Goal: Task Accomplishment & Management: Manage account settings

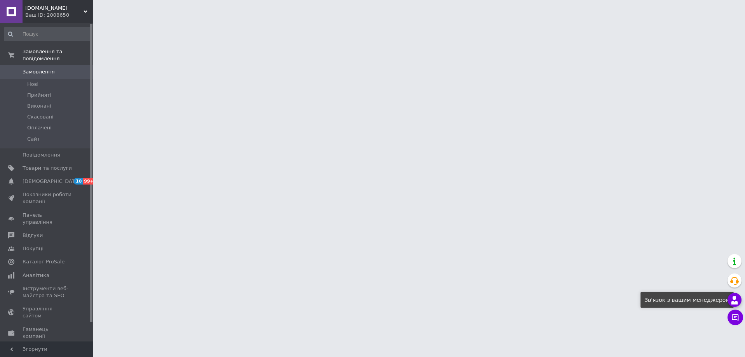
click at [737, 300] on icon at bounding box center [734, 300] width 9 height 9
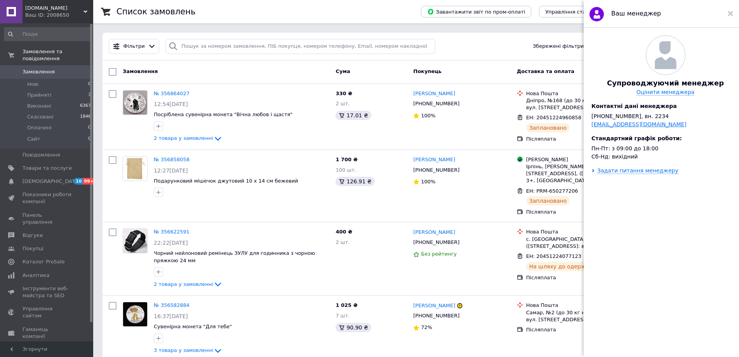
click at [634, 127] on link "[EMAIL_ADDRESS][DOMAIN_NAME]" at bounding box center [639, 124] width 95 height 6
drag, startPoint x: 645, startPoint y: 131, endPoint x: 593, endPoint y: 130, distance: 51.7
click at [593, 127] on div "[EMAIL_ADDRESS][DOMAIN_NAME]" at bounding box center [666, 124] width 148 height 6
copy link "[EMAIL_ADDRESS][DOMAIN_NAME]"
click at [648, 174] on div "Задати питання менеджеру" at bounding box center [638, 170] width 81 height 6
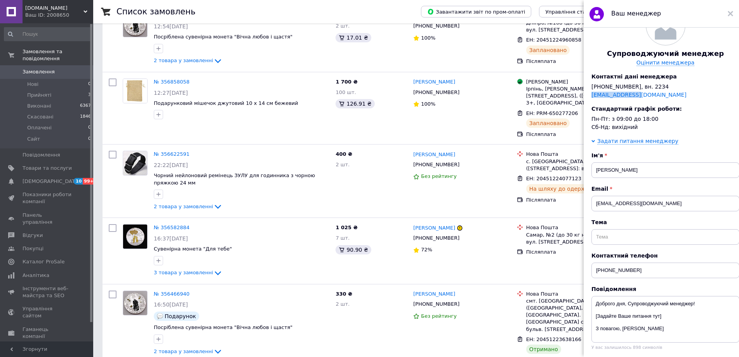
scroll to position [88, 0]
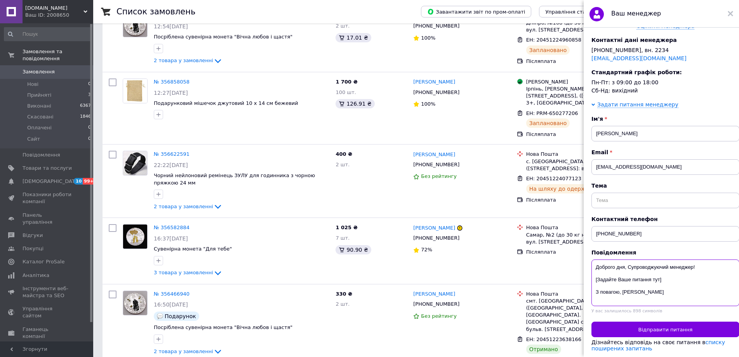
drag, startPoint x: 671, startPoint y: 275, endPoint x: 594, endPoint y: 277, distance: 76.9
click at [594, 277] on textarea "Доброго дня, Супроводжуючий менеджер! [Задайте Ваше питання тут] З повагою, [PE…" at bounding box center [666, 283] width 148 height 47
click at [613, 289] on textarea "Доброго дня, Супроводжуючий менеджер! Найдішло замовлення з доставкою тц Розетк…" at bounding box center [666, 283] width 148 height 47
click at [680, 273] on textarea "Доброго дня, Супроводжуючий менеджер! Найдішло замовлення з доставкою тц Розетк…" at bounding box center [666, 283] width 148 height 47
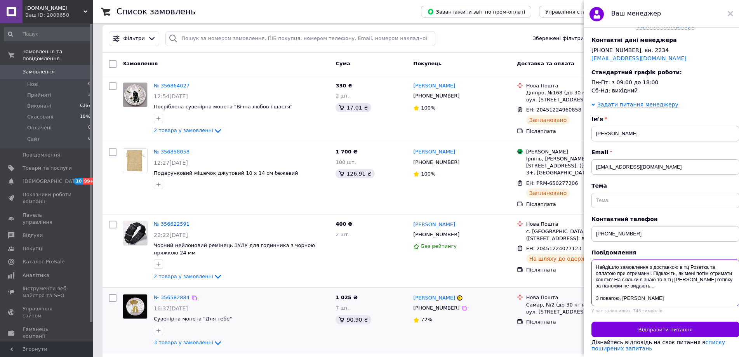
scroll to position [0, 0]
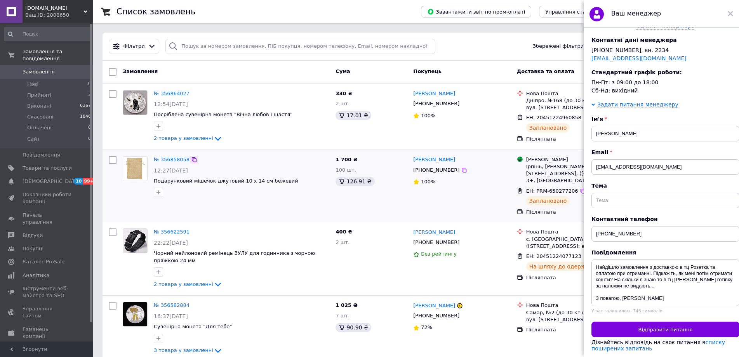
click at [191, 157] on icon at bounding box center [194, 160] width 6 height 6
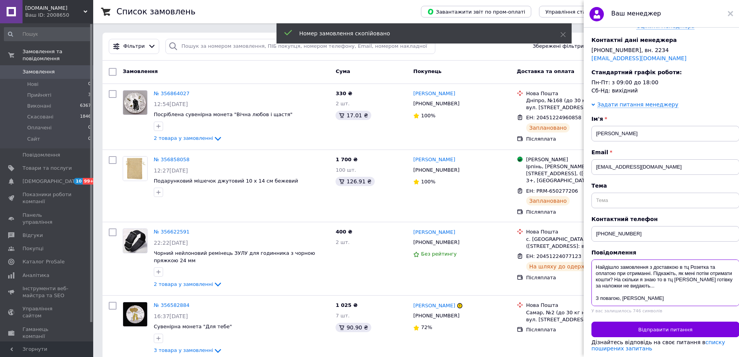
click at [686, 276] on textarea "Доброго дня, Супроводжуючий менеджер! Найдішло замовлення з доставкою в тц Розе…" at bounding box center [666, 283] width 148 height 47
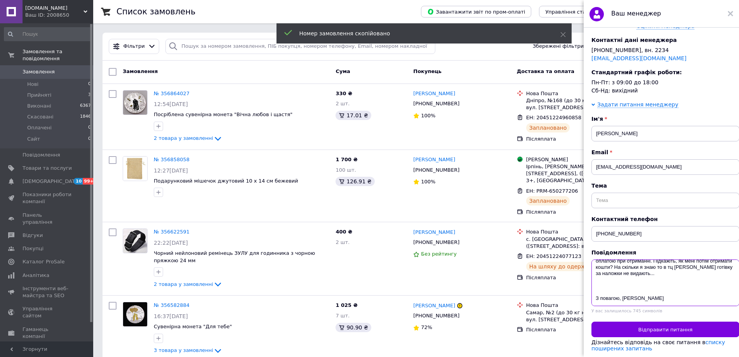
scroll to position [31, 0]
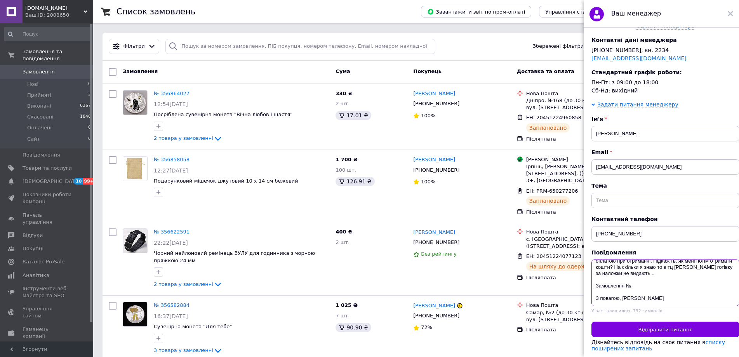
paste textarea "356858058"
type textarea "Доброго дня, Супроводжуючий менеджер! Найдішло замовлення з доставкою в тц Розе…"
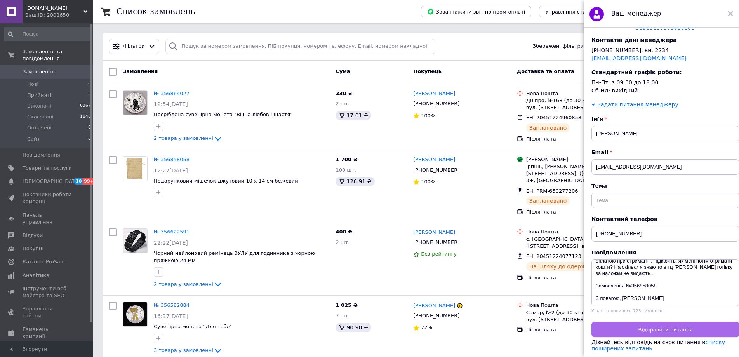
click at [663, 327] on span "Відправити питання" at bounding box center [666, 330] width 54 height 6
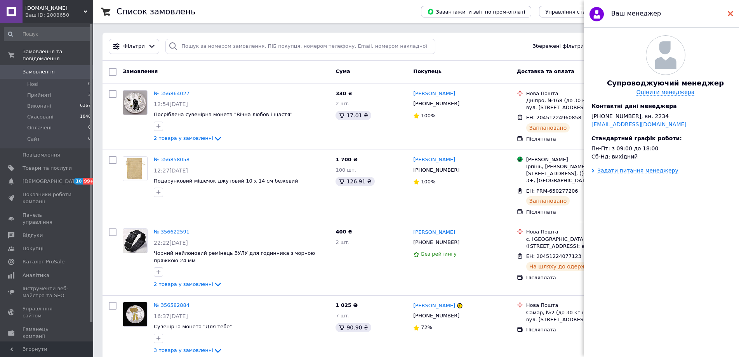
click at [732, 14] on use at bounding box center [730, 13] width 5 height 5
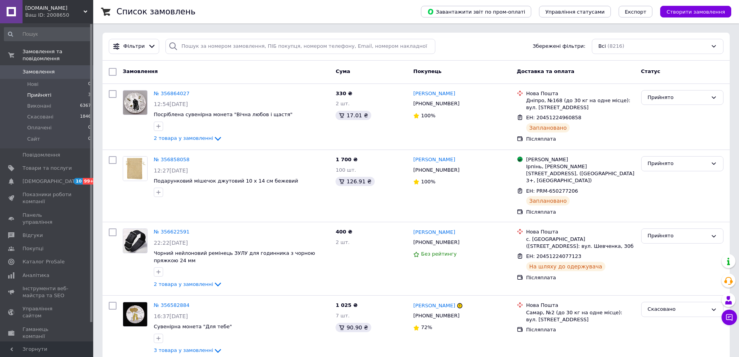
click at [62, 90] on li "Прийняті 3" at bounding box center [48, 95] width 96 height 11
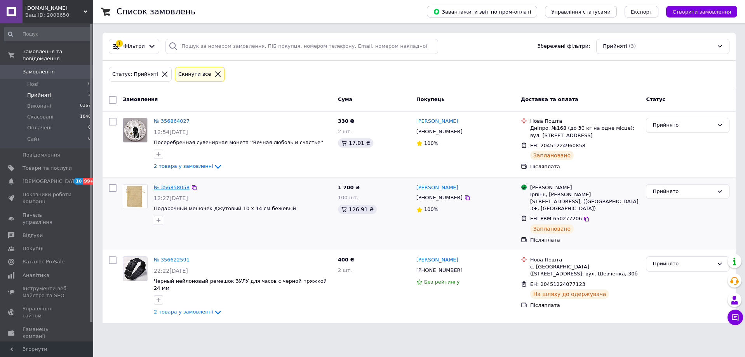
click at [164, 189] on link "№ 356858058" at bounding box center [172, 188] width 36 height 6
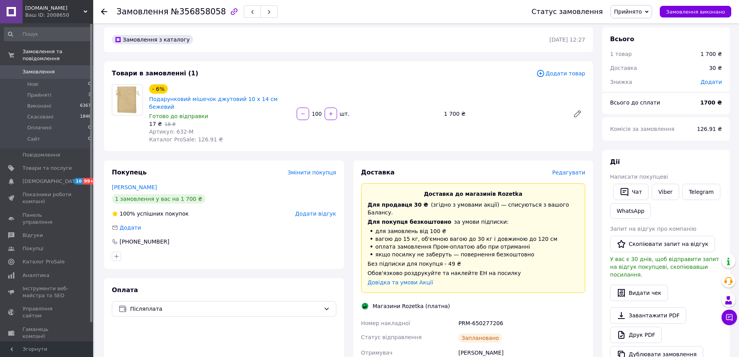
scroll to position [117, 0]
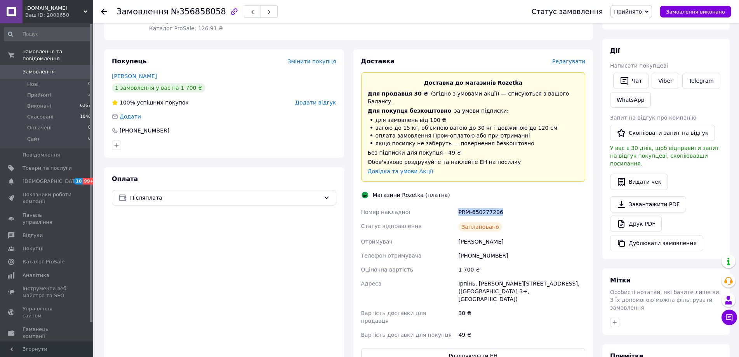
drag, startPoint x: 499, startPoint y: 196, endPoint x: 452, endPoint y: 196, distance: 47.0
click at [452, 205] on div "Номер накладної PRM-650277206 Статус відправлення Заплановано Отримувач [PERSON…" at bounding box center [474, 273] width 228 height 137
copy div "Номер накладної PRM-650277206"
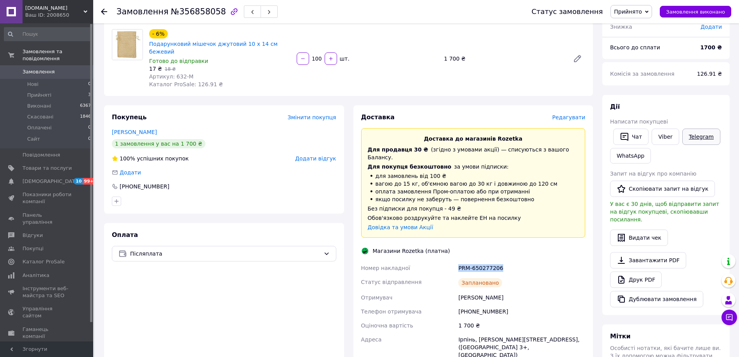
scroll to position [0, 0]
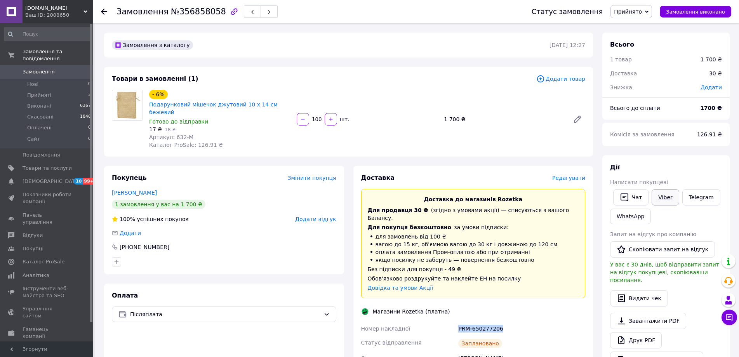
click at [671, 190] on link "Viber" at bounding box center [665, 197] width 27 height 16
click at [182, 104] on link "Подарунковий мішечок джутовий 10 x 14 см бежевий" at bounding box center [213, 108] width 129 height 14
